Goal: Check status: Check status

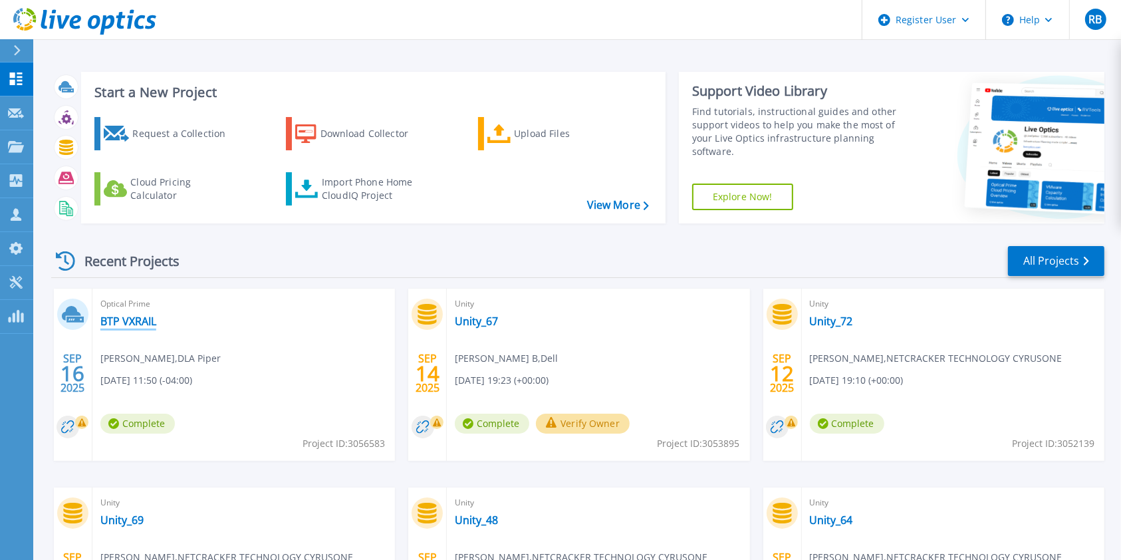
click at [138, 320] on link "BTP VXRAIL" at bounding box center [128, 321] width 56 height 13
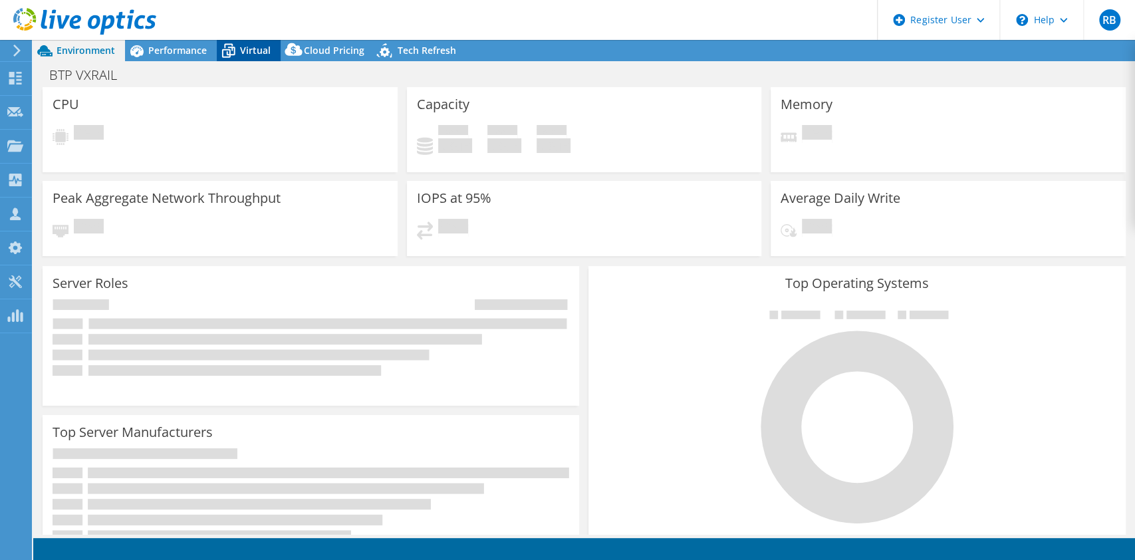
click at [240, 54] on span "Virtual" at bounding box center [255, 50] width 31 height 13
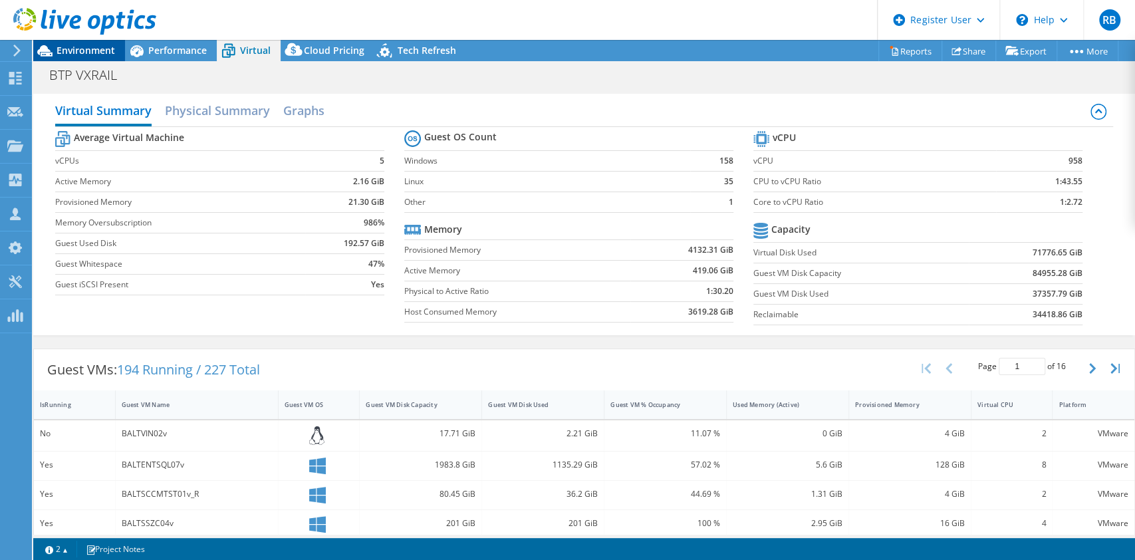
click at [78, 56] on div "Environment" at bounding box center [79, 50] width 92 height 21
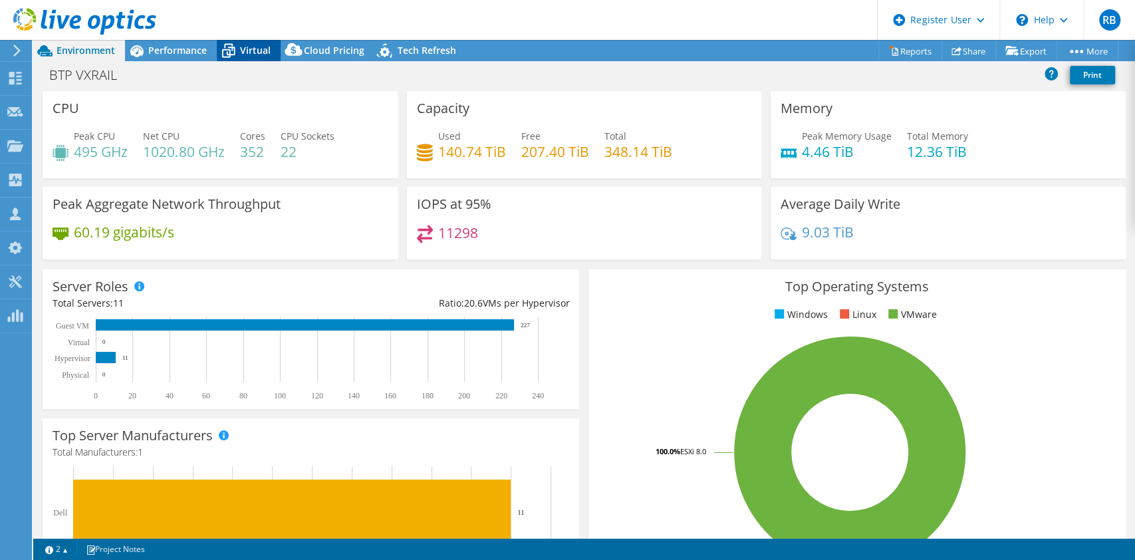
click at [255, 47] on span "Virtual" at bounding box center [255, 50] width 31 height 13
